Goal: Check status: Check status

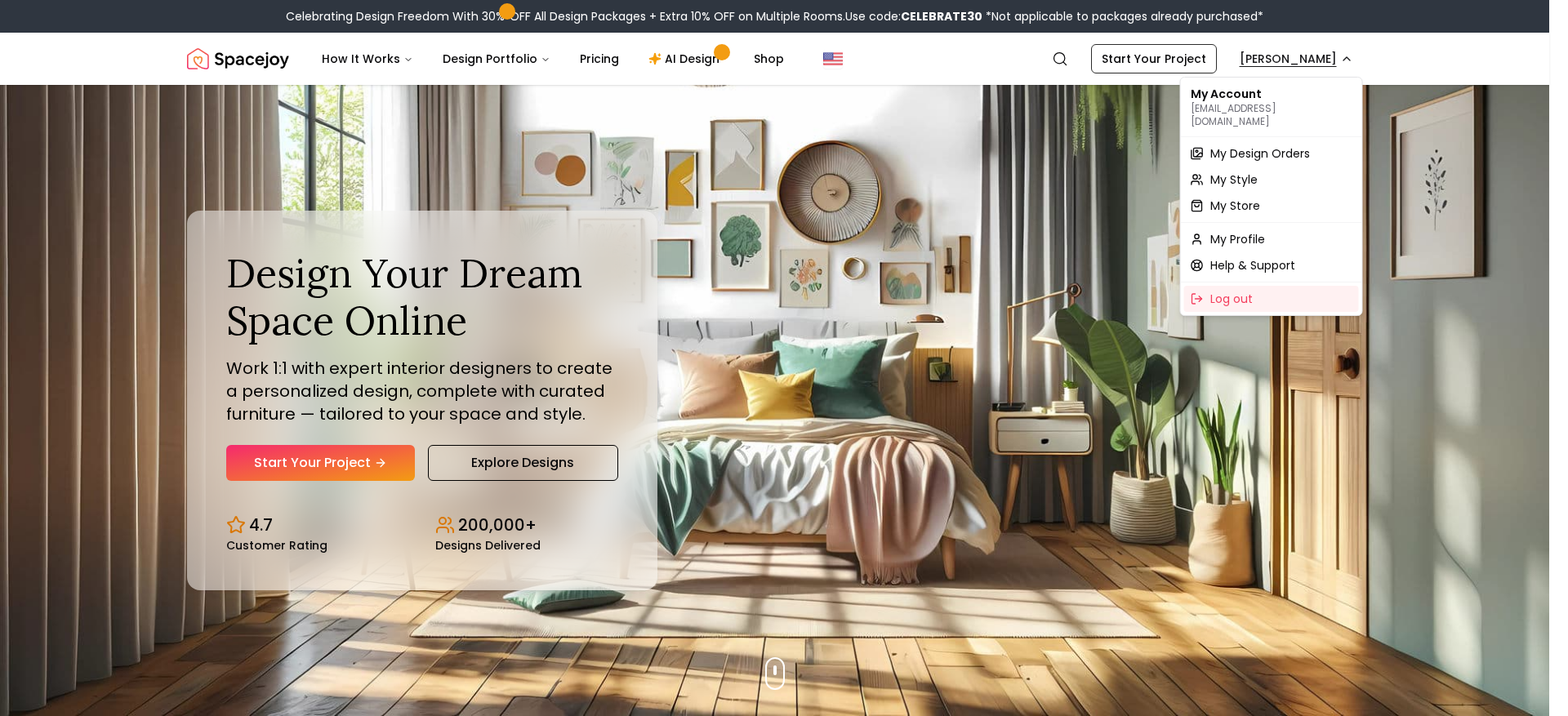
click at [1254, 148] on div "My Design Orders" at bounding box center [1271, 153] width 175 height 26
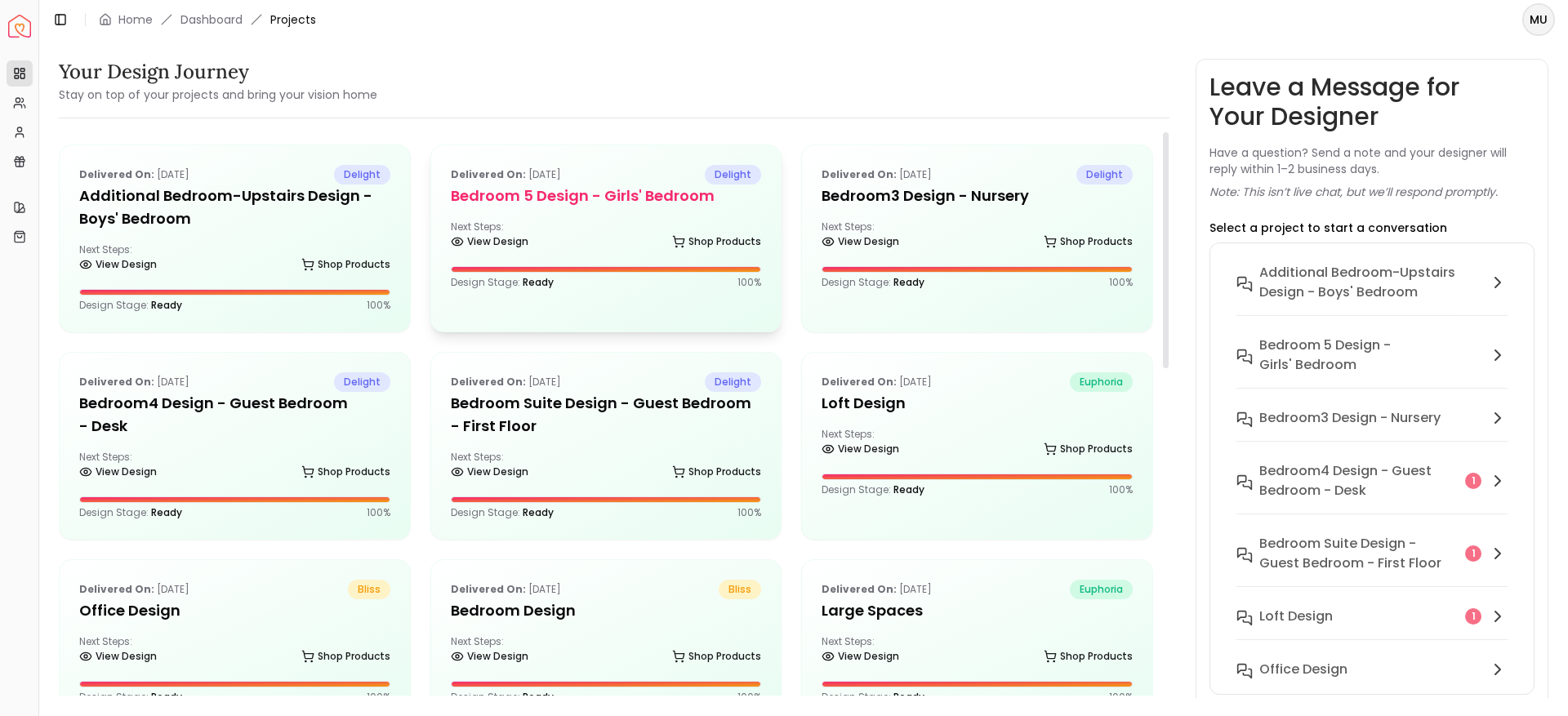
click at [620, 173] on div "Delivered on: [DATE] delight" at bounding box center [606, 175] width 311 height 20
